Goal: Book appointment/travel/reservation

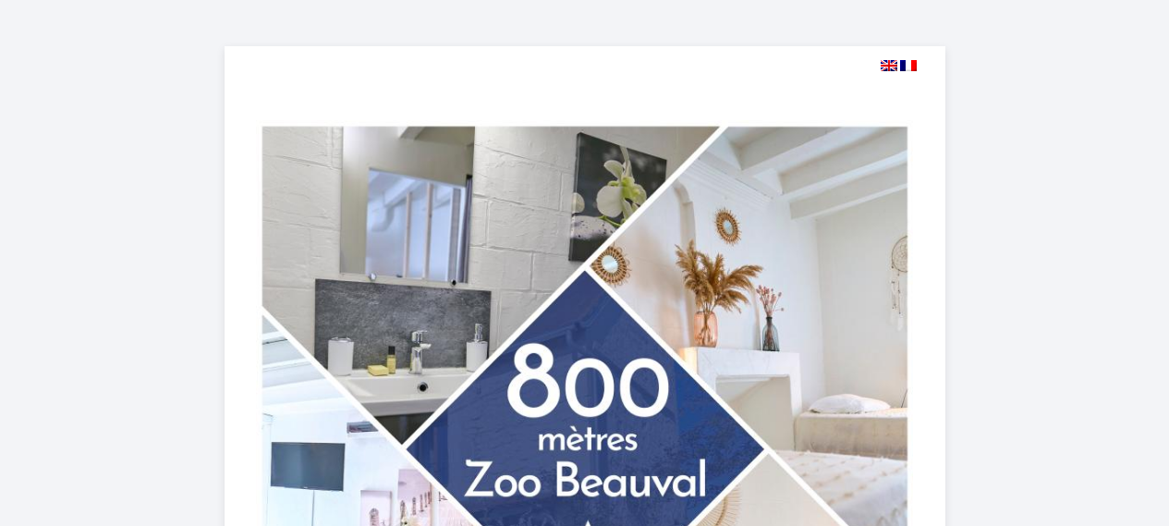
select select
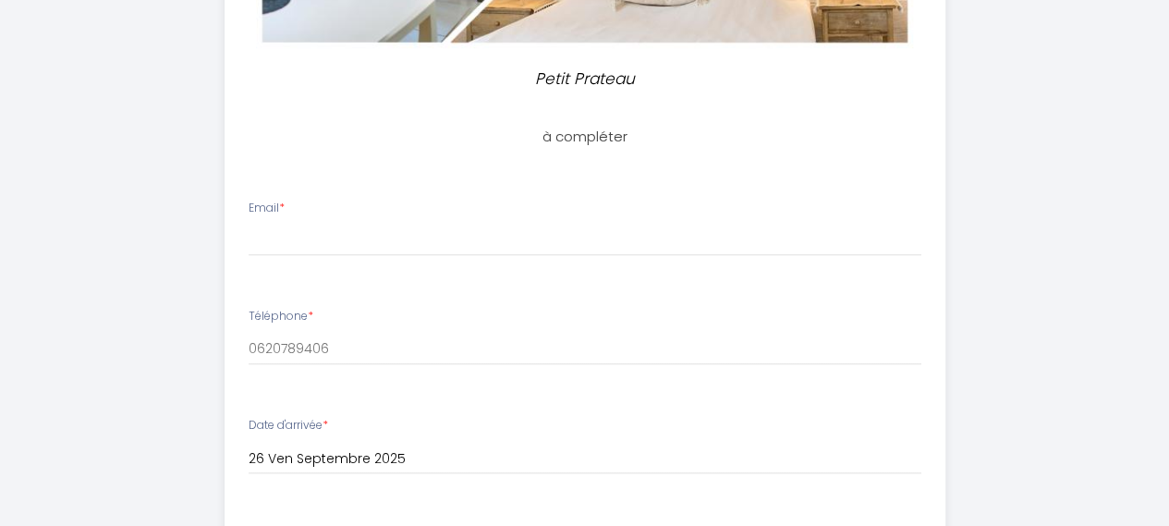
scroll to position [734, 0]
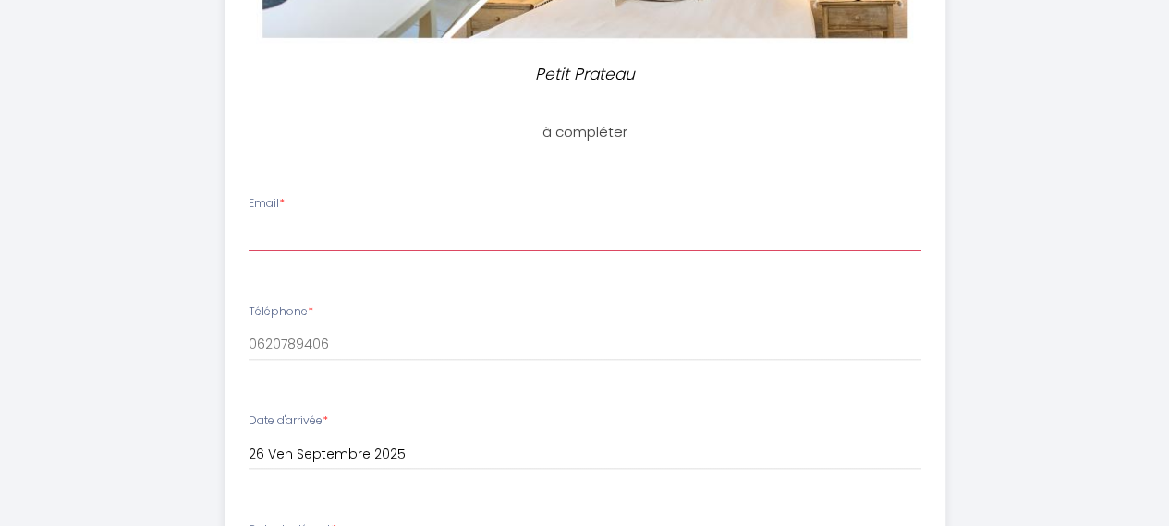
click at [301, 241] on input "Email *" at bounding box center [585, 234] width 673 height 33
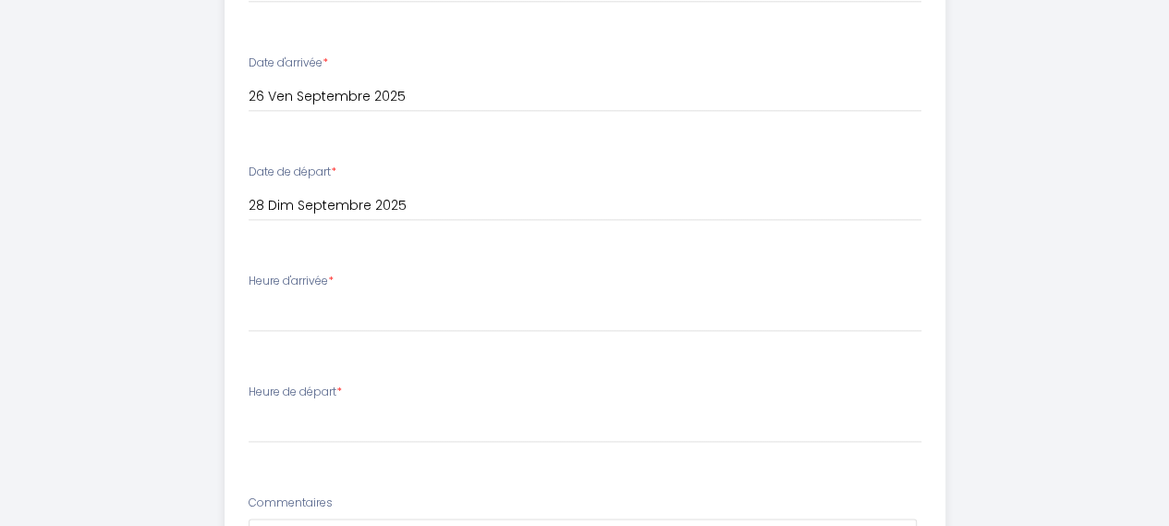
scroll to position [1094, 0]
type input "[EMAIL_ADDRESS][DOMAIN_NAME]"
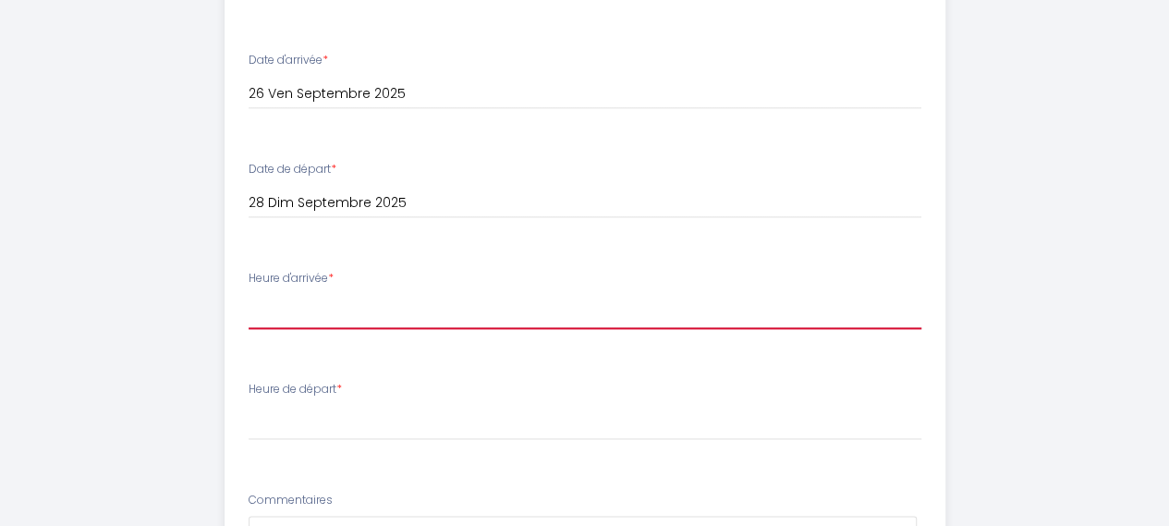
click at [499, 312] on select "17:00 17:30 18:00 18:30 19:00 19:30 20:00 20:30 21:00 21:30 22:00 22:30 23:00 2…" at bounding box center [585, 311] width 673 height 35
select select "20:30"
click at [249, 294] on select "17:00 17:30 18:00 18:30 19:00 19:30 20:00 20:30 21:00 21:30 22:00 22:30 23:00 2…" at bounding box center [585, 311] width 673 height 35
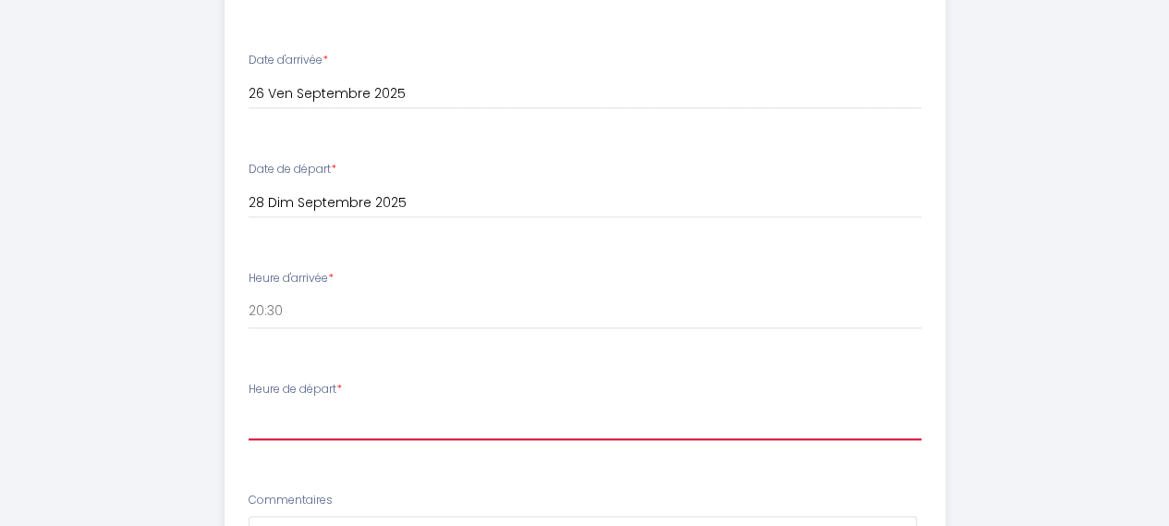
click at [301, 428] on select "00:00 00:30 01:00 01:30 02:00 02:30 03:00 03:30 04:00 04:30 05:00 05:30 06:00 0…" at bounding box center [585, 422] width 673 height 35
click at [383, 406] on select "00:00 00:30 01:00 01:30 02:00 02:30 03:00 03:30 04:00 04:30 05:00 05:30 06:00 0…" at bounding box center [585, 422] width 673 height 35
click at [333, 419] on select "00:00 00:30 01:00 01:30 02:00 02:30 03:00 03:30 04:00 04:30 05:00 05:30 06:00 0…" at bounding box center [585, 422] width 673 height 35
select select "10:00"
click at [249, 405] on select "00:00 00:30 01:00 01:30 02:00 02:30 03:00 03:30 04:00 04:30 05:00 05:30 06:00 0…" at bounding box center [585, 422] width 673 height 35
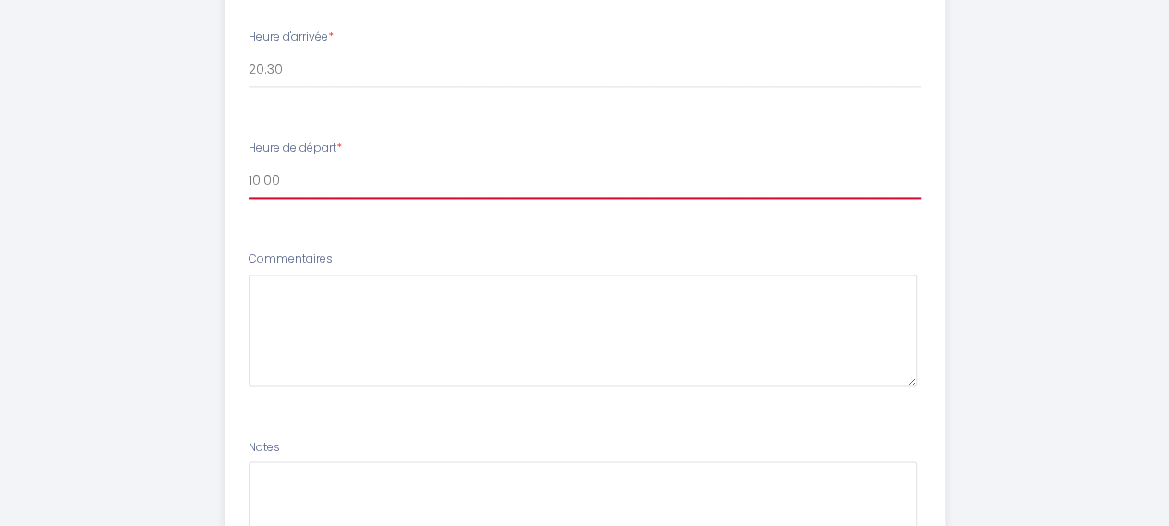
scroll to position [1349, 0]
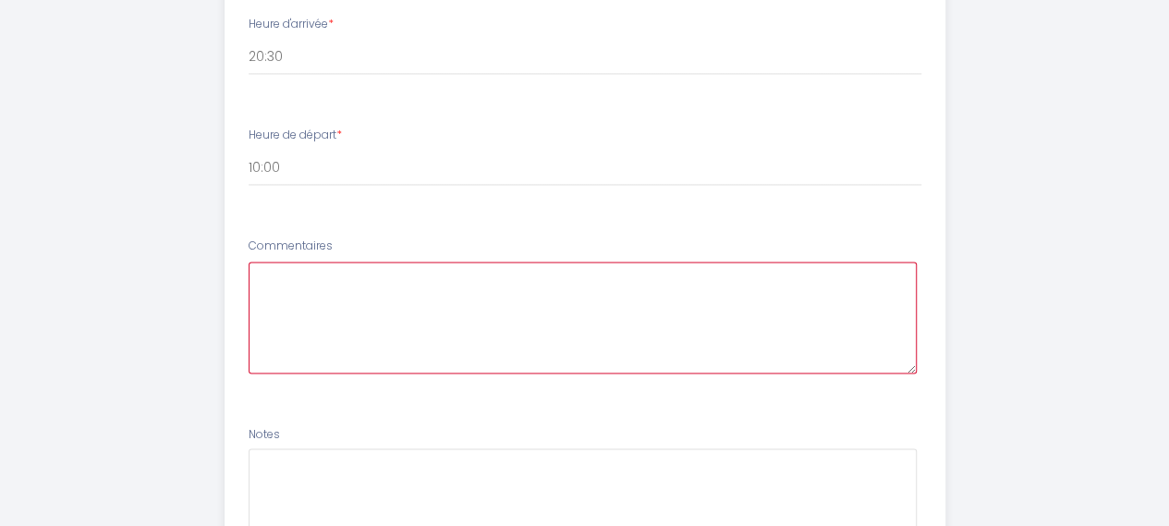
click at [687, 276] on textarea at bounding box center [583, 318] width 668 height 112
click at [335, 295] on textarea "Bonjour, Nous venons depuis [GEOGRAPHIC_DATA] et" at bounding box center [583, 318] width 668 height 112
drag, startPoint x: 468, startPoint y: 291, endPoint x: 573, endPoint y: 287, distance: 105.4
click at [573, 287] on textarea "Bonjour, Nous arriverons [DATE] depuis [GEOGRAPHIC_DATA] et" at bounding box center [583, 318] width 668 height 112
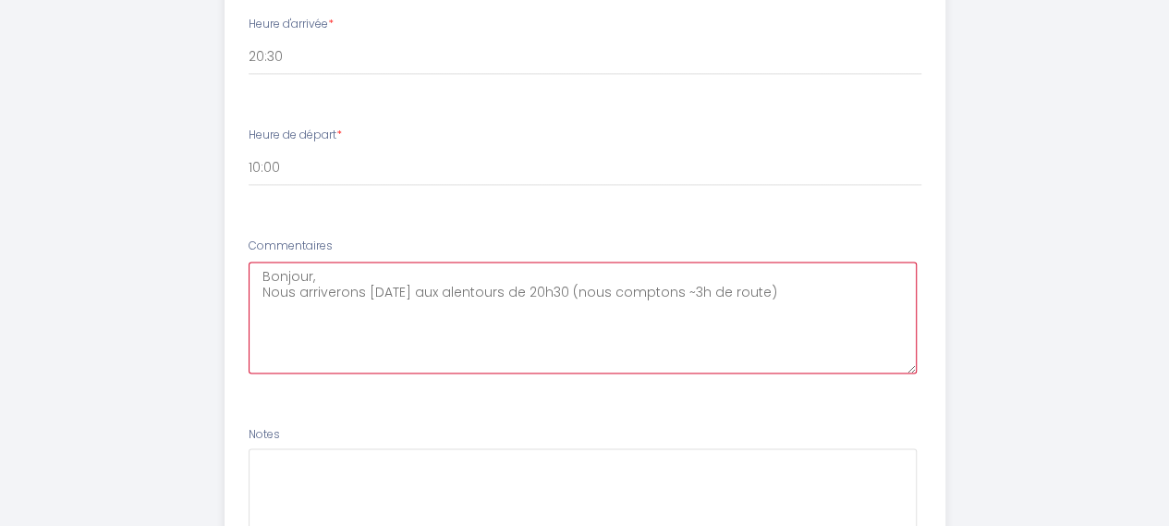
click at [819, 290] on textarea "Bonjour, Nous arriverons [DATE] aux alentours de 20h30 (nous comptons ~3h de ro…" at bounding box center [583, 318] width 668 height 112
click at [375, 319] on textarea "Bonjour, Nous arriverons [DATE] aux alentours de 20h30 (nous comptons ~3h de ro…" at bounding box center [583, 318] width 668 height 112
click at [617, 312] on textarea "Bonjour, Nous arriverons [DATE] aux alentours de 20h30 (nous comptons ~3h de ro…" at bounding box center [583, 318] width 668 height 112
type textarea "Bonjour, Nous arriverons [DATE] aux alentours de 20h30 (nous comptons ~3h de ro…"
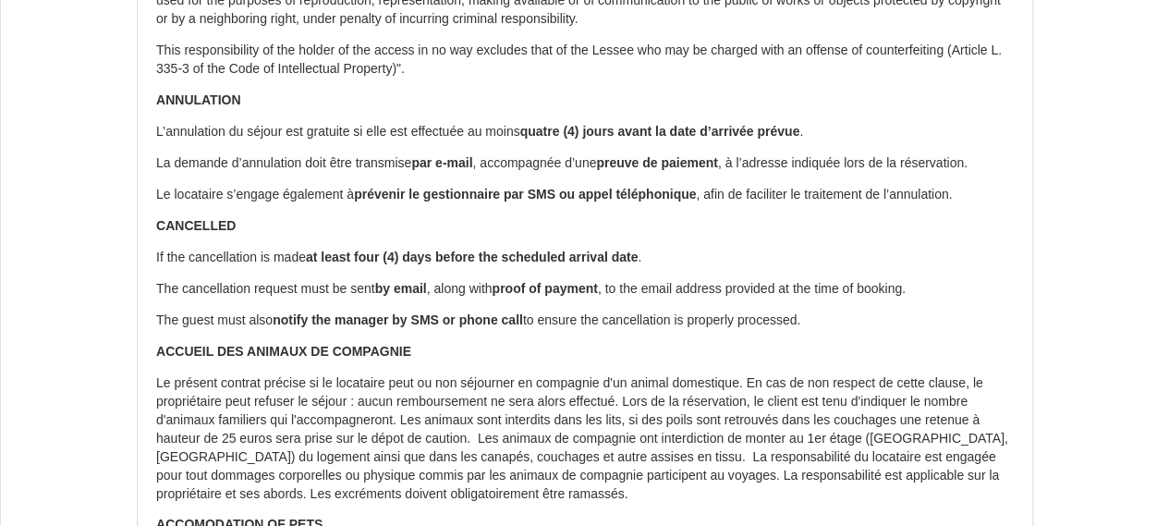
scroll to position [3132, 0]
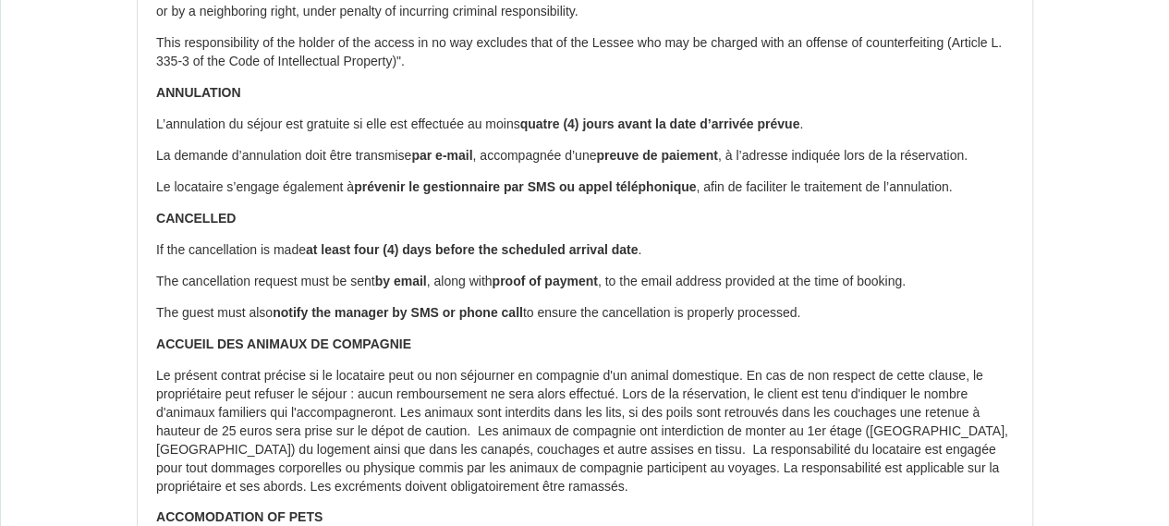
click at [156, 100] on b "ANNULATION" at bounding box center [198, 92] width 85 height 15
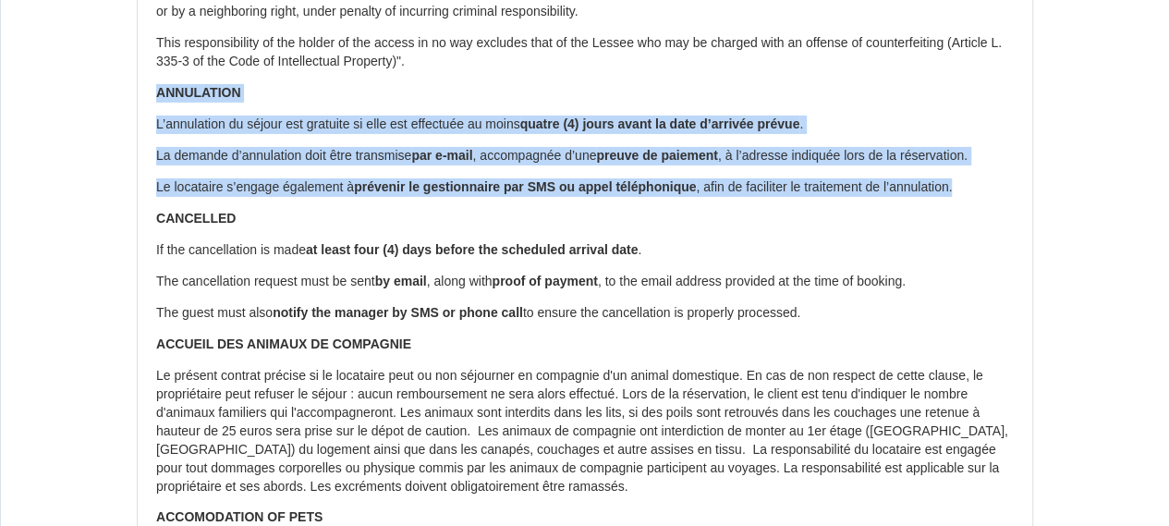
drag, startPoint x: 155, startPoint y: 113, endPoint x: 984, endPoint y: 200, distance: 833.7
copy div "ANNULATION L’annulation du séjour est gratuite si elle est effectuée au moins q…"
